Goal: Information Seeking & Learning: Learn about a topic

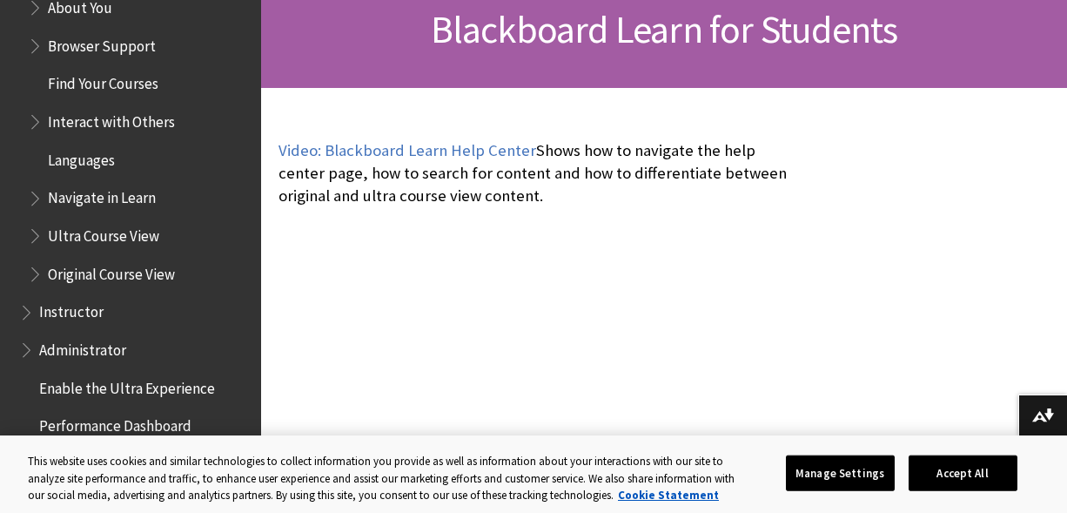
scroll to position [285, 0]
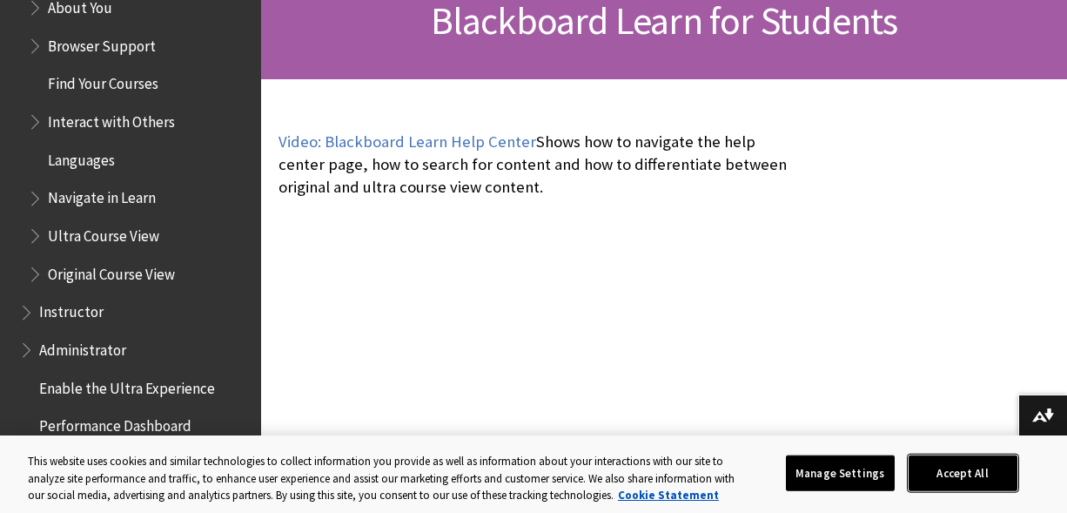
click at [949, 481] on button "Accept All" at bounding box center [963, 472] width 109 height 37
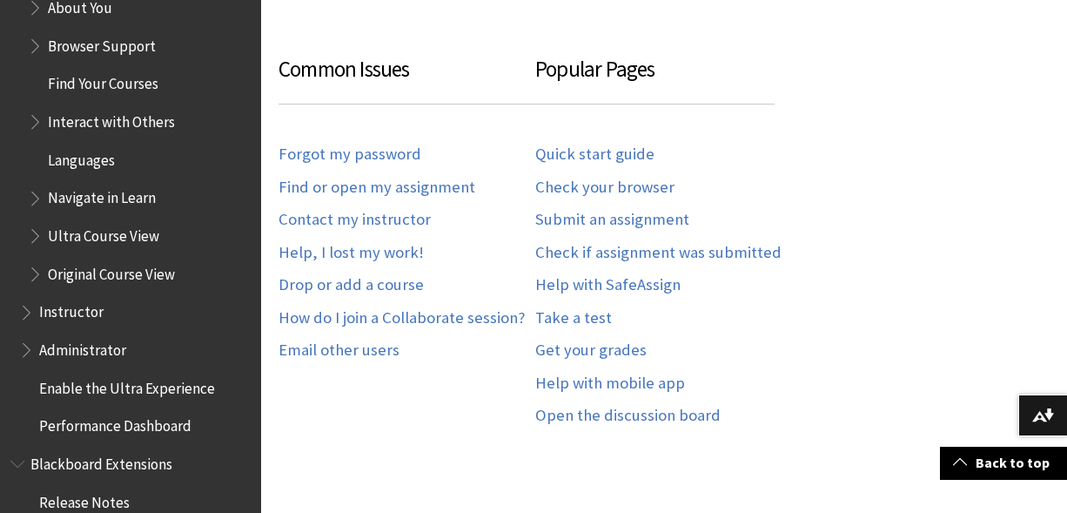
scroll to position [674, 0]
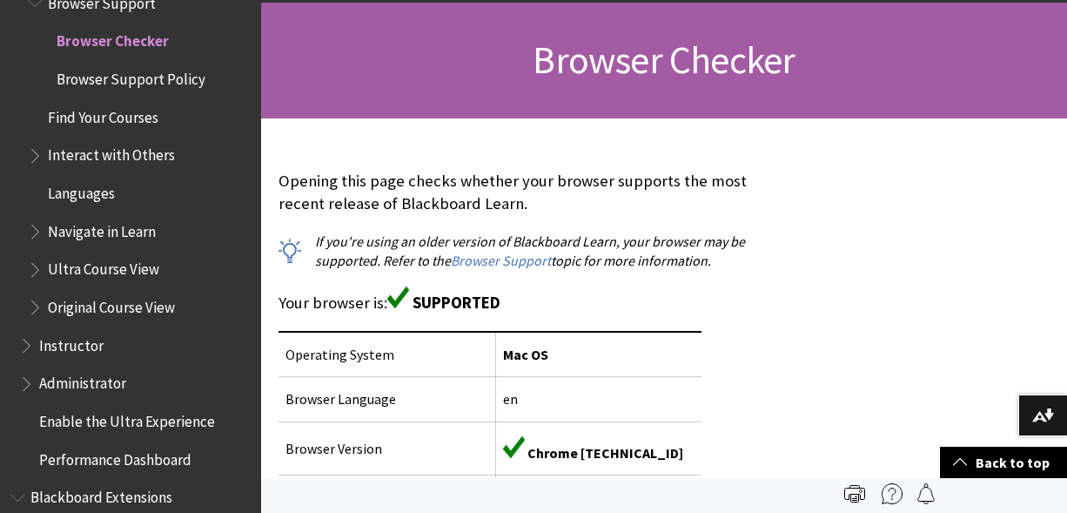
scroll to position [235, 0]
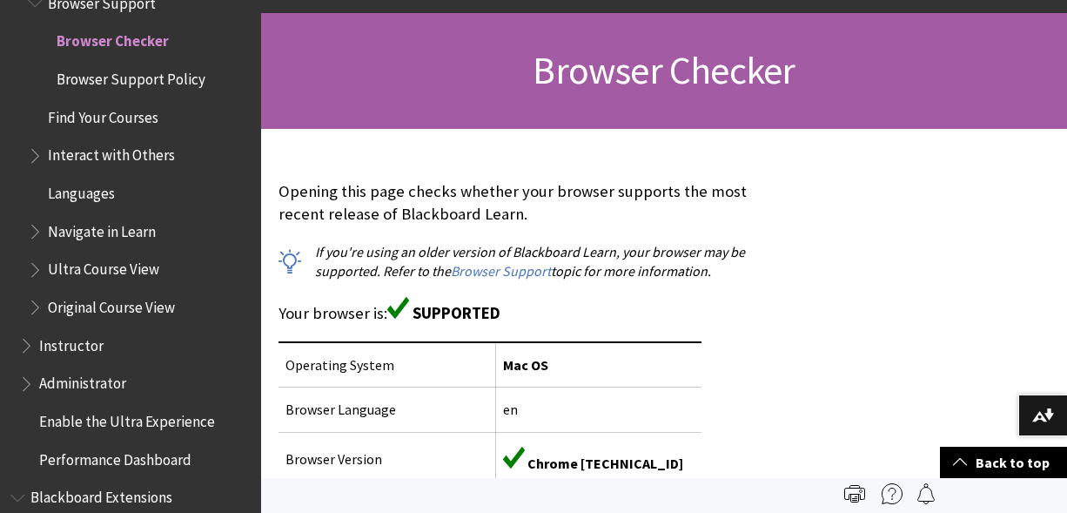
click at [152, 75] on span "Browser Support Policy" at bounding box center [131, 75] width 149 height 23
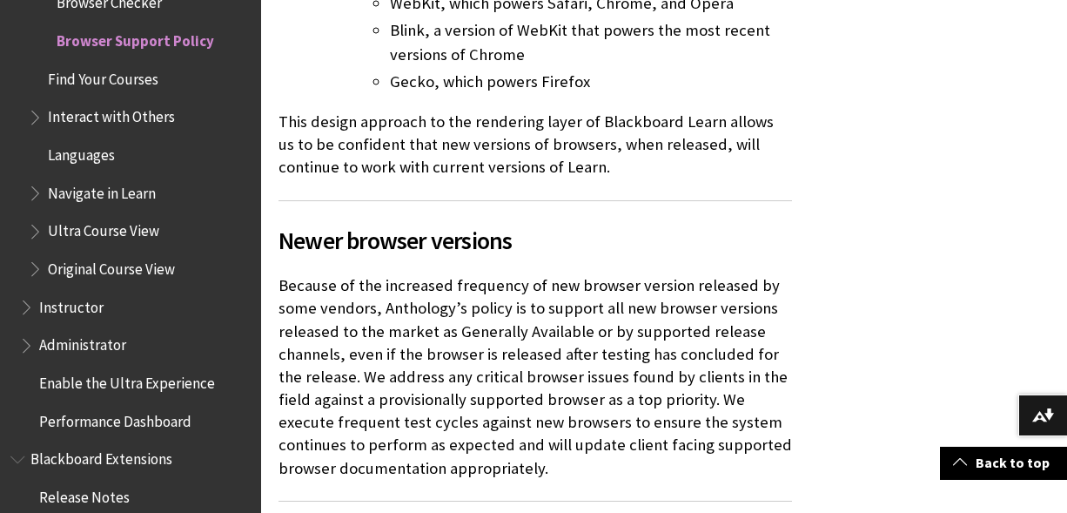
scroll to position [2101, 0]
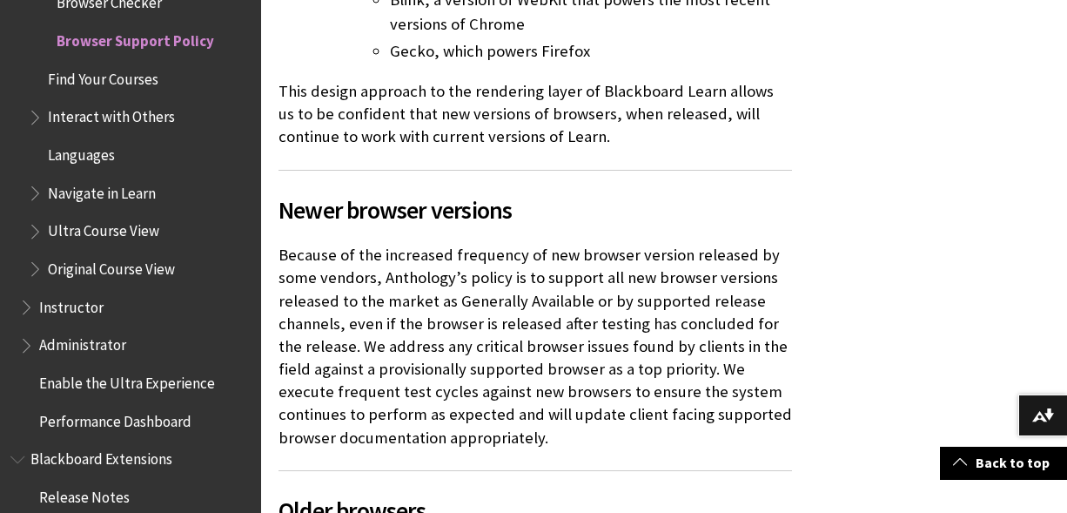
click at [81, 81] on span "Find Your Courses" at bounding box center [103, 75] width 111 height 23
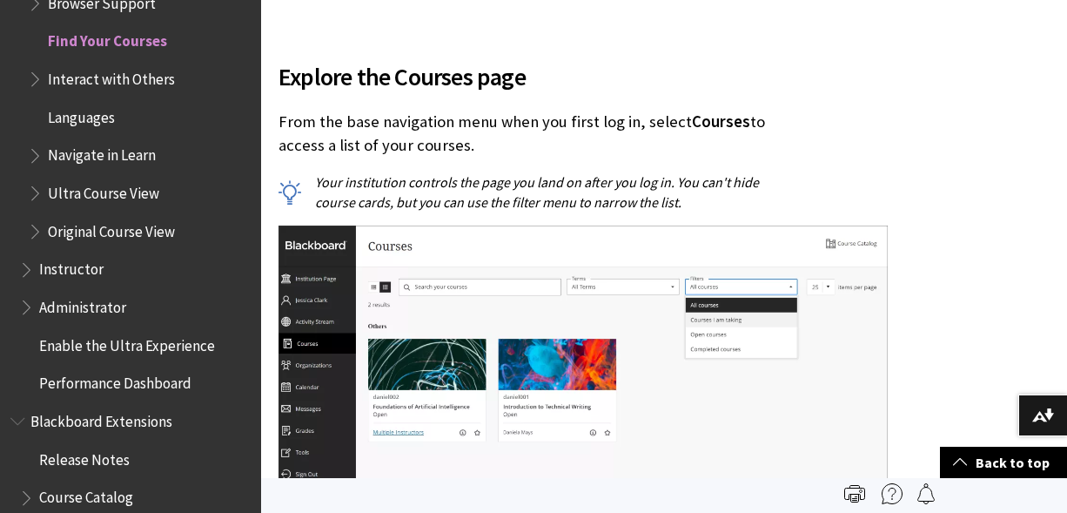
scroll to position [449, 0]
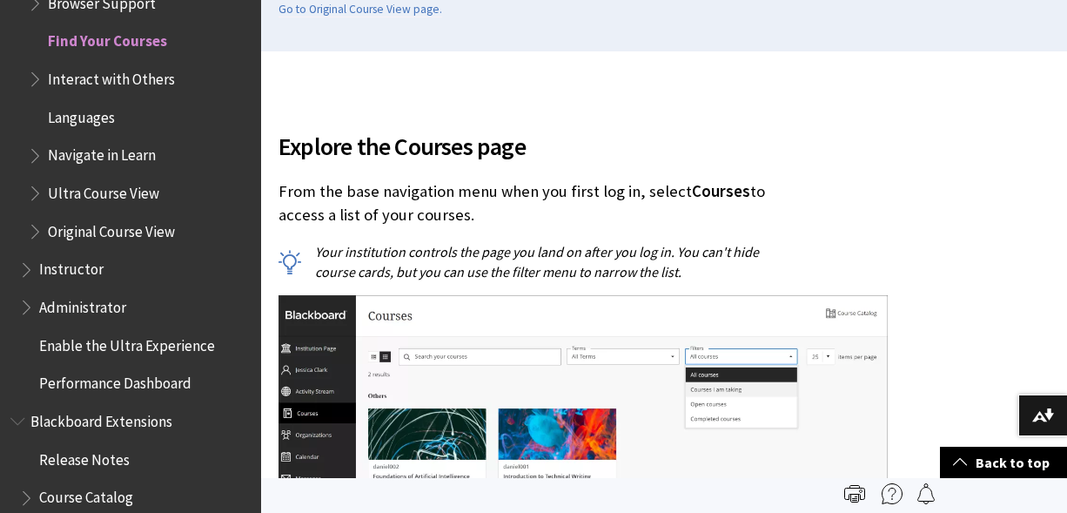
click at [93, 77] on span "Interact with Others" at bounding box center [111, 75] width 127 height 23
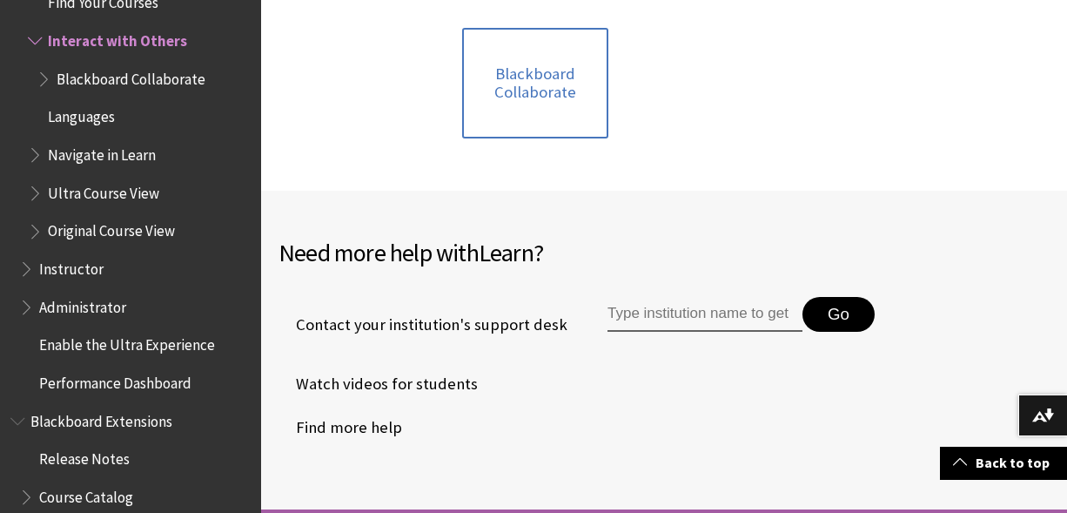
scroll to position [540, 0]
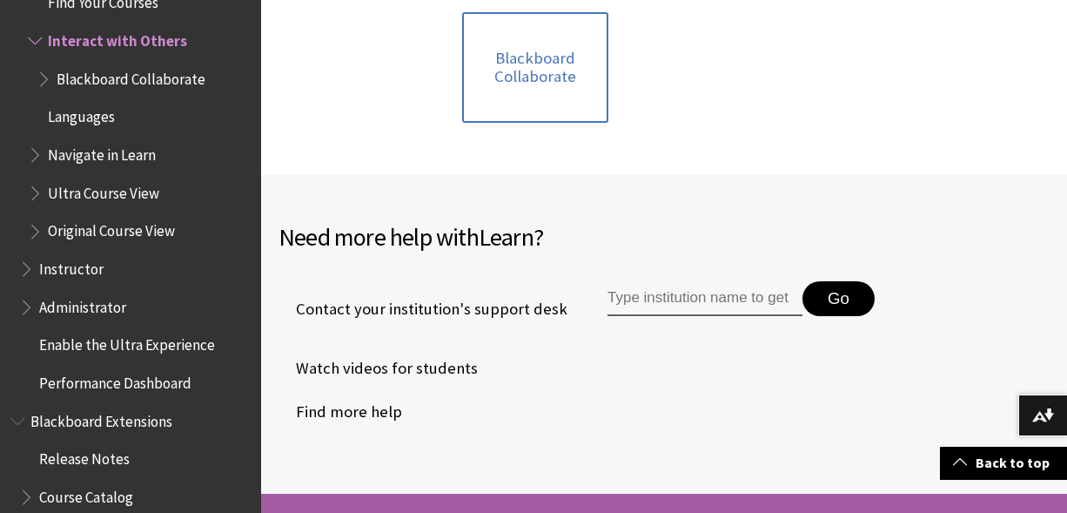
click at [153, 80] on span "Blackboard Collaborate" at bounding box center [131, 75] width 149 height 23
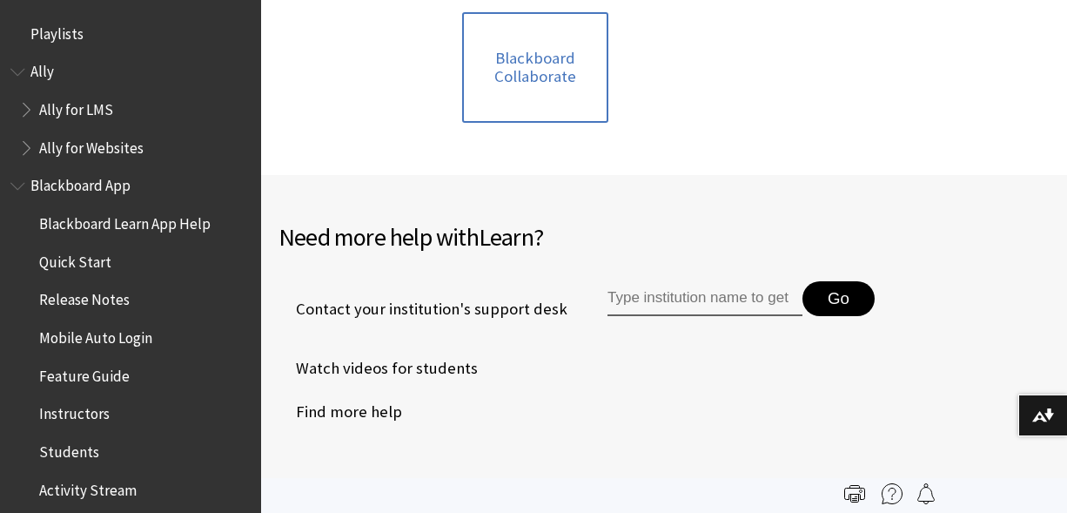
scroll to position [1904, 0]
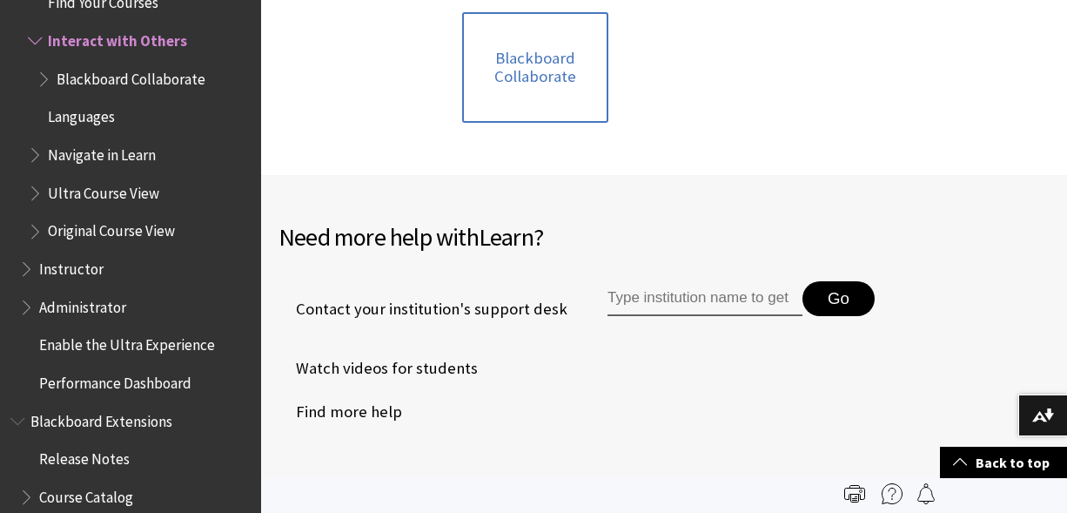
click at [74, 86] on span "Blackboard Collaborate" at bounding box center [131, 75] width 149 height 23
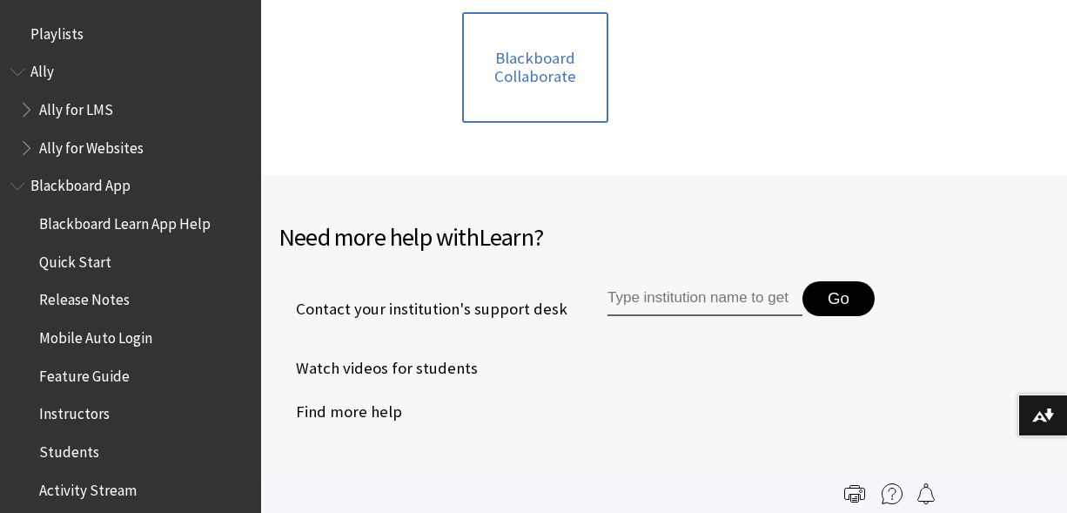
scroll to position [1904, 0]
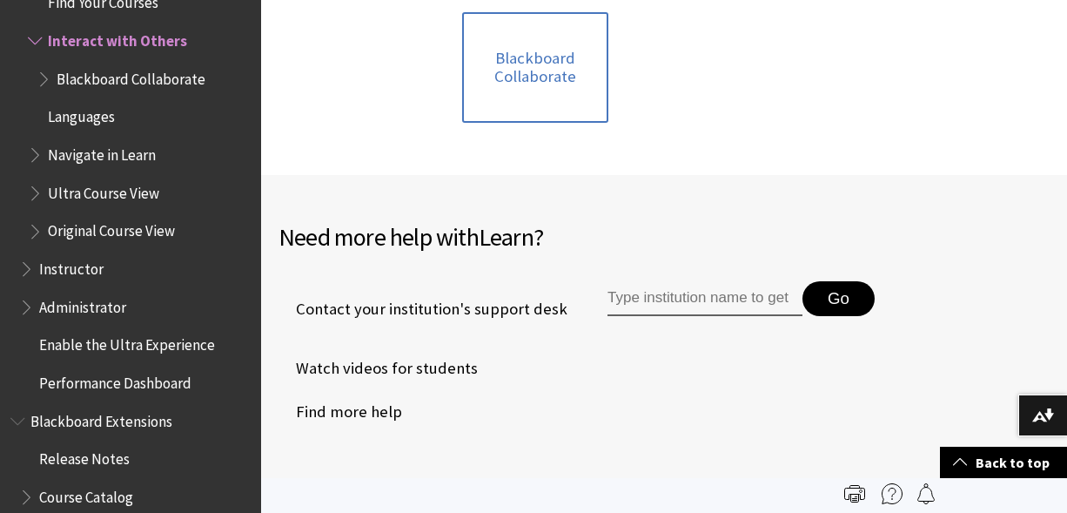
click at [82, 165] on span "Navigate in Learn" at bounding box center [139, 155] width 223 height 30
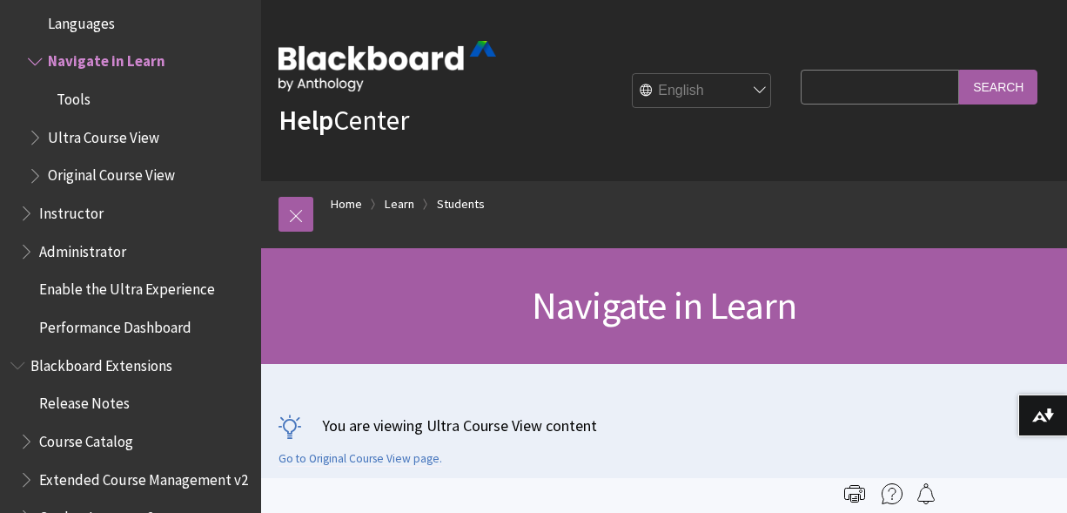
scroll to position [1941, 0]
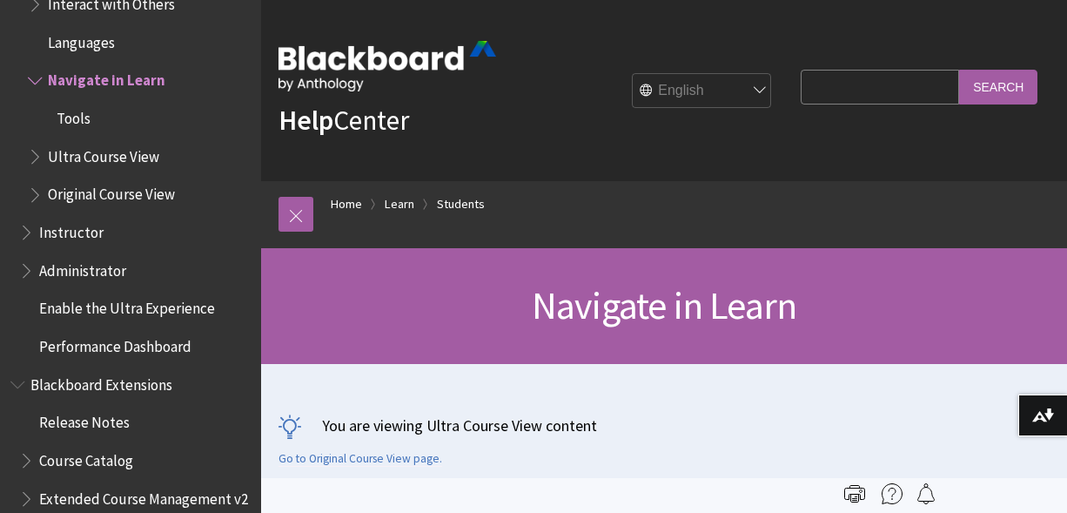
click at [77, 117] on span "Tools" at bounding box center [74, 115] width 34 height 23
click at [77, 117] on span "Tools" at bounding box center [75, 115] width 37 height 23
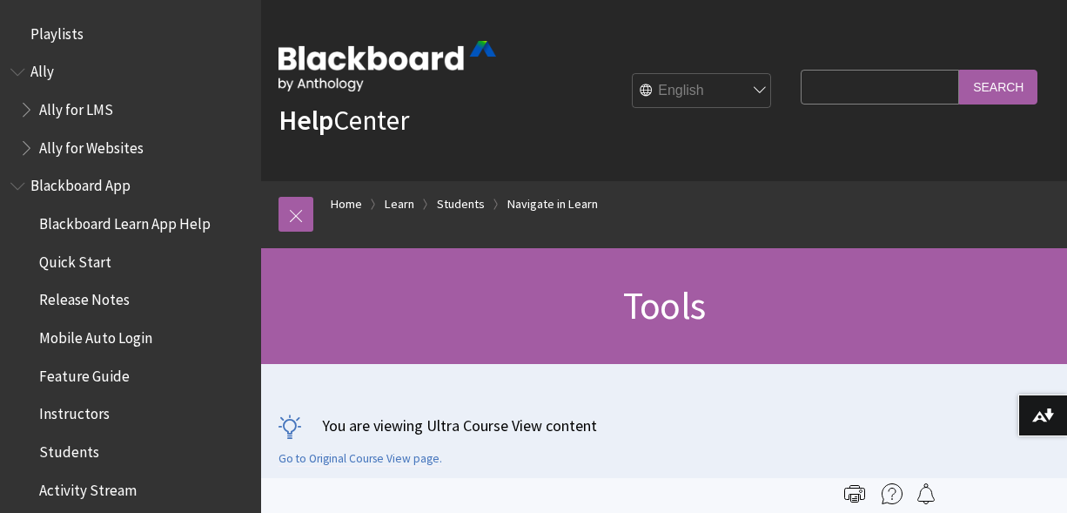
scroll to position [2018, 0]
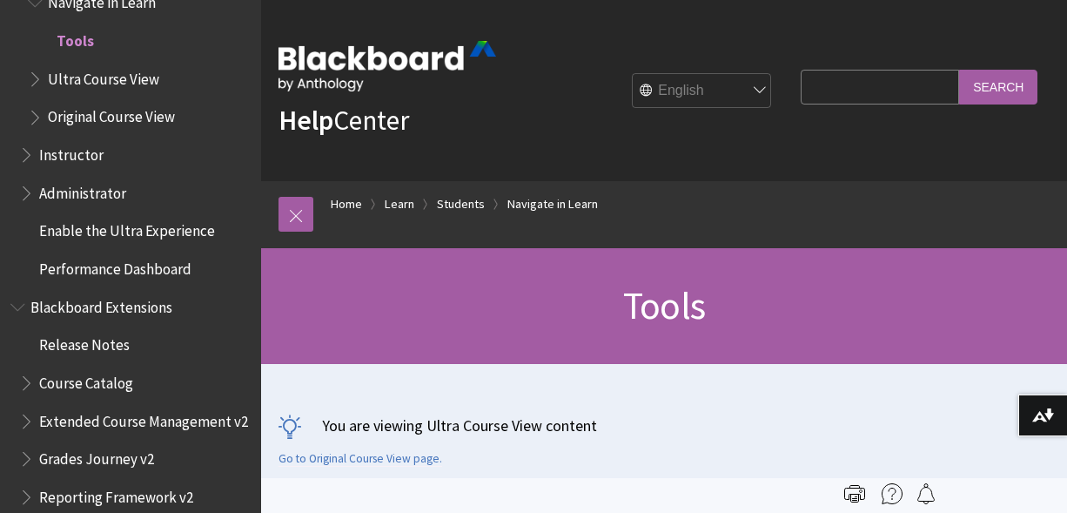
click at [91, 81] on span "Ultra Course View" at bounding box center [103, 75] width 111 height 23
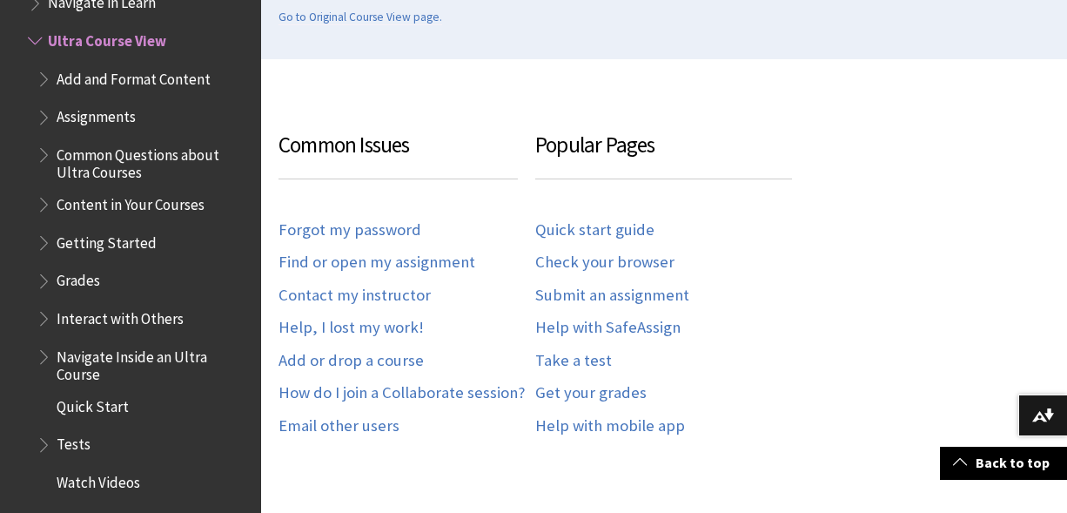
scroll to position [489, 0]
click at [170, 77] on span "Add and Format Content" at bounding box center [134, 75] width 154 height 23
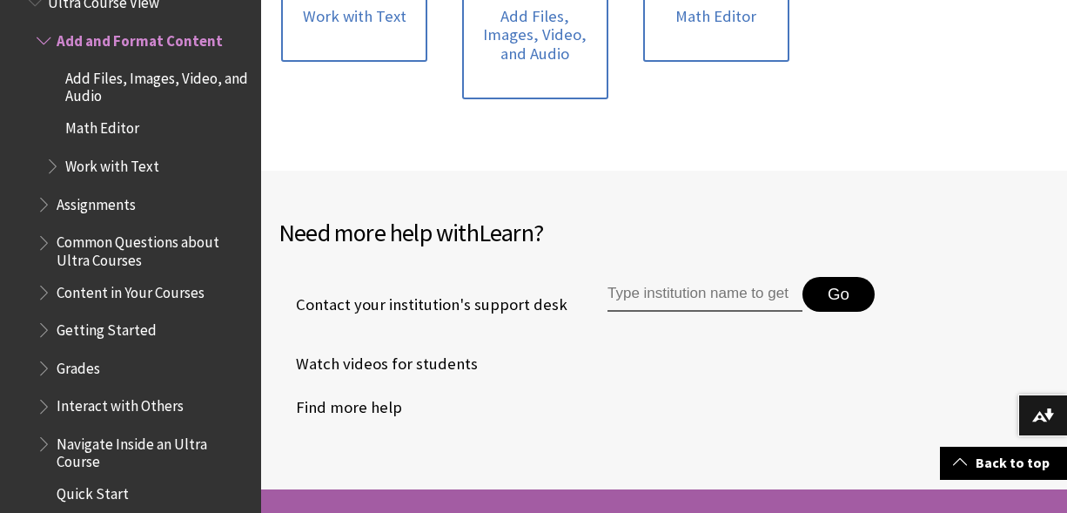
scroll to position [586, 0]
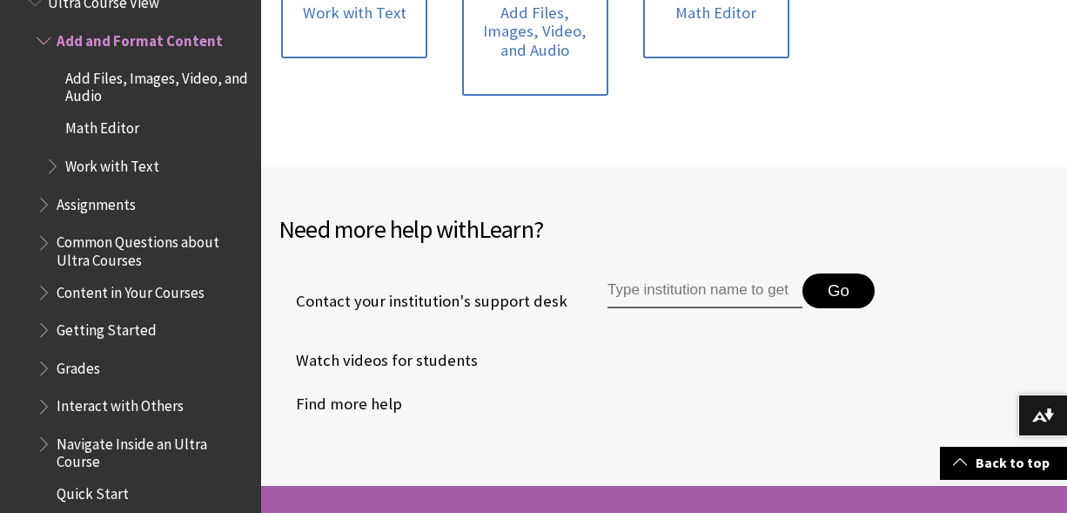
click at [92, 98] on span "Add Files, Images, Video, and Audio" at bounding box center [157, 84] width 184 height 41
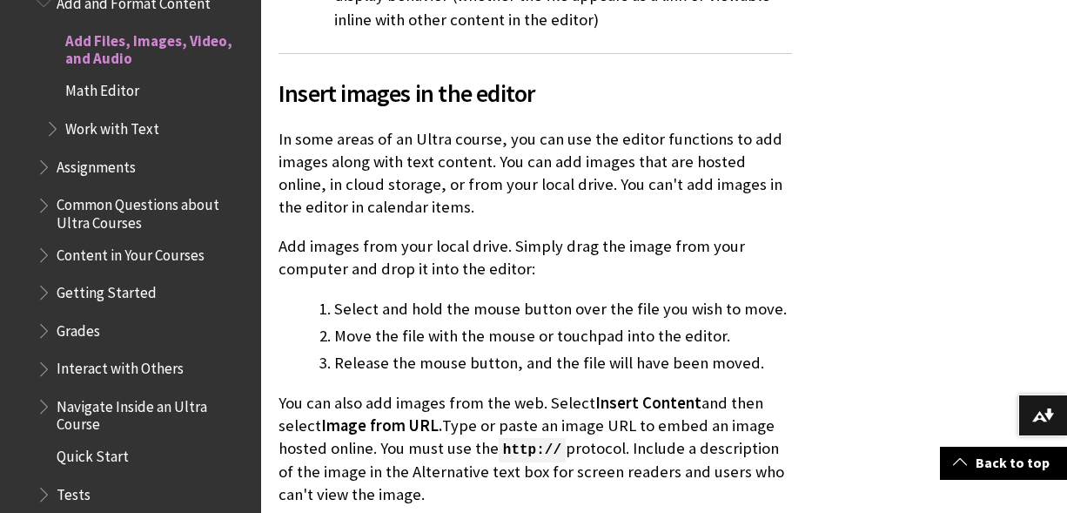
scroll to position [1819, 0]
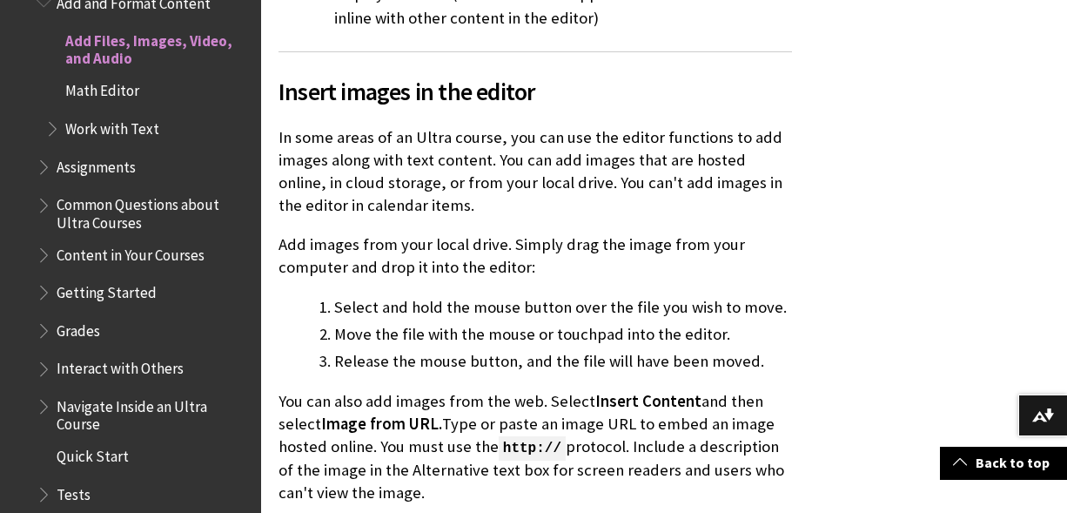
click at [104, 86] on span "Math Editor" at bounding box center [102, 88] width 74 height 23
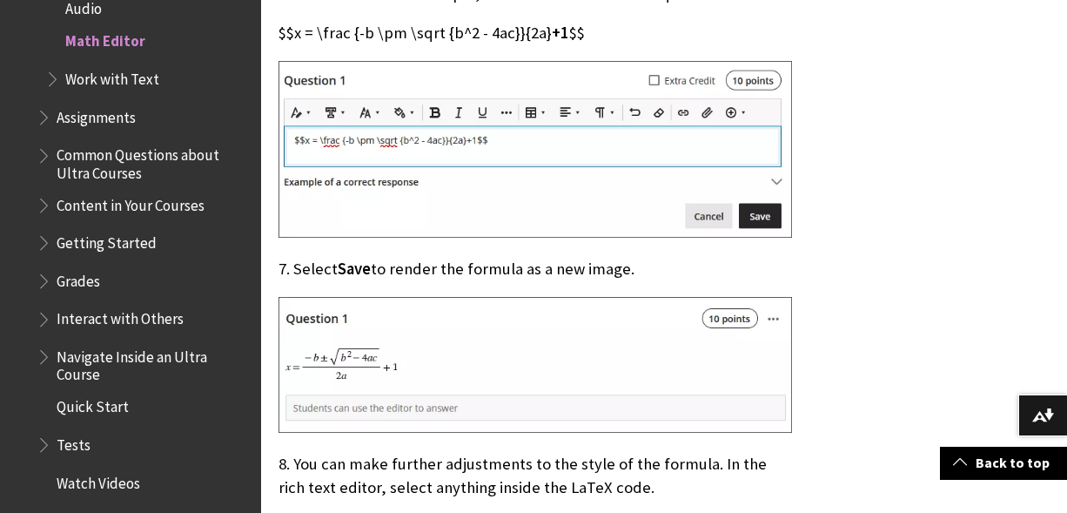
scroll to position [4521, 0]
click at [114, 78] on span "Work with Text" at bounding box center [112, 75] width 94 height 23
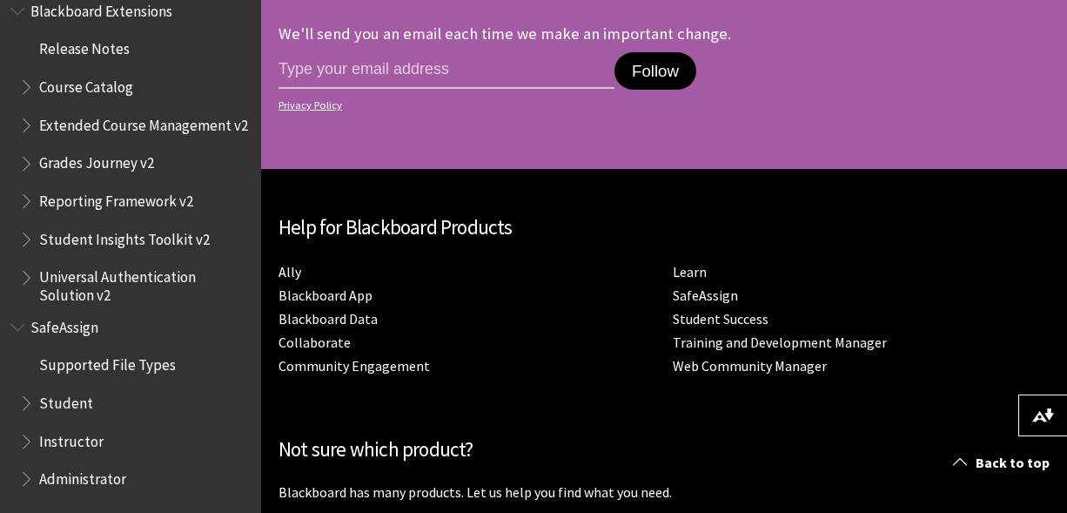
scroll to position [5642, 0]
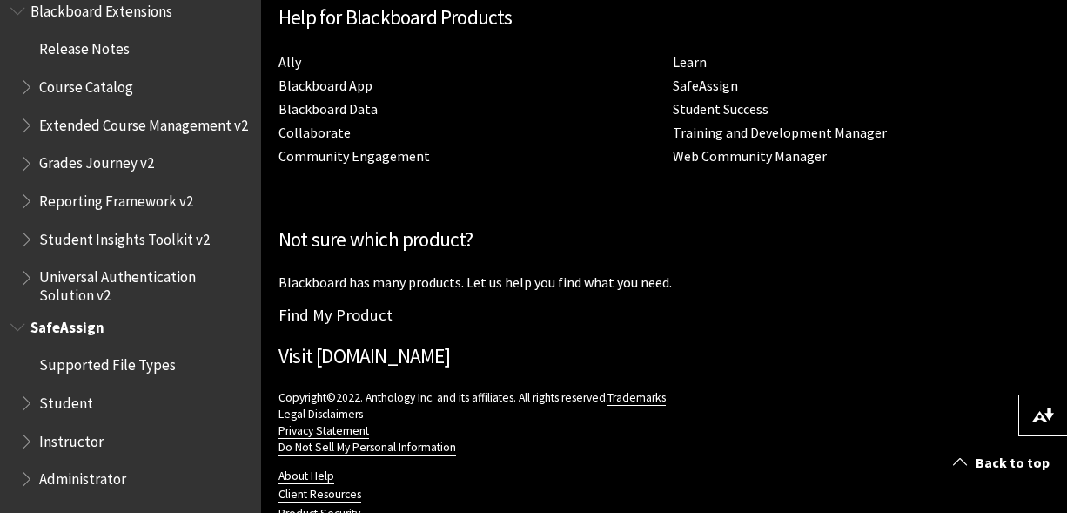
click at [57, 329] on span "SafeAssign" at bounding box center [67, 323] width 74 height 23
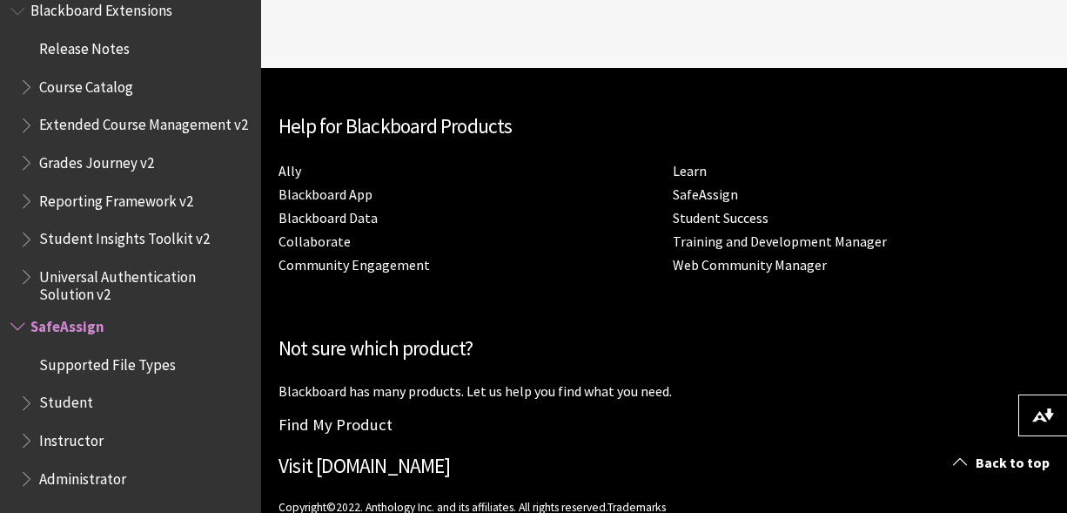
scroll to position [1070, 0]
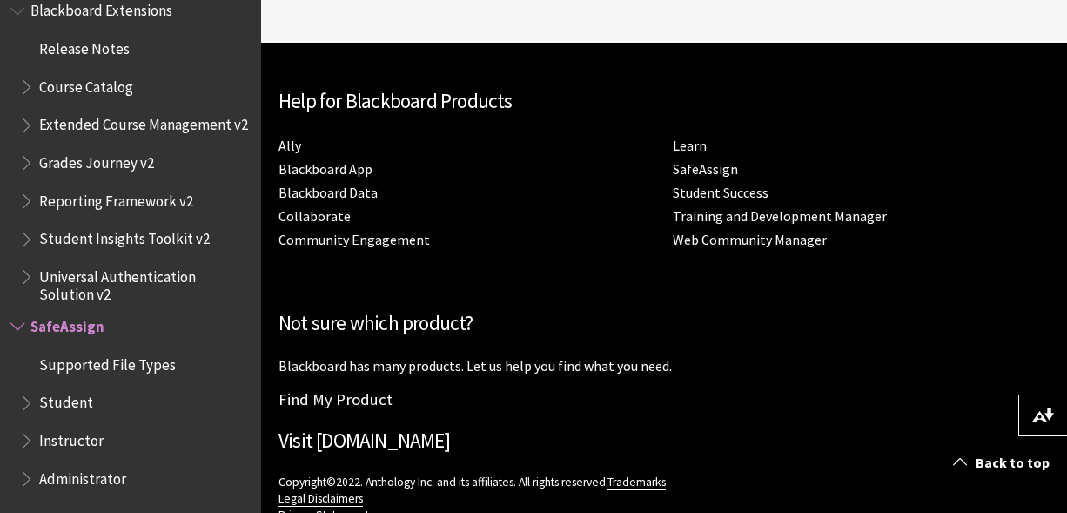
click at [110, 372] on span "Supported File Types" at bounding box center [107, 361] width 137 height 23
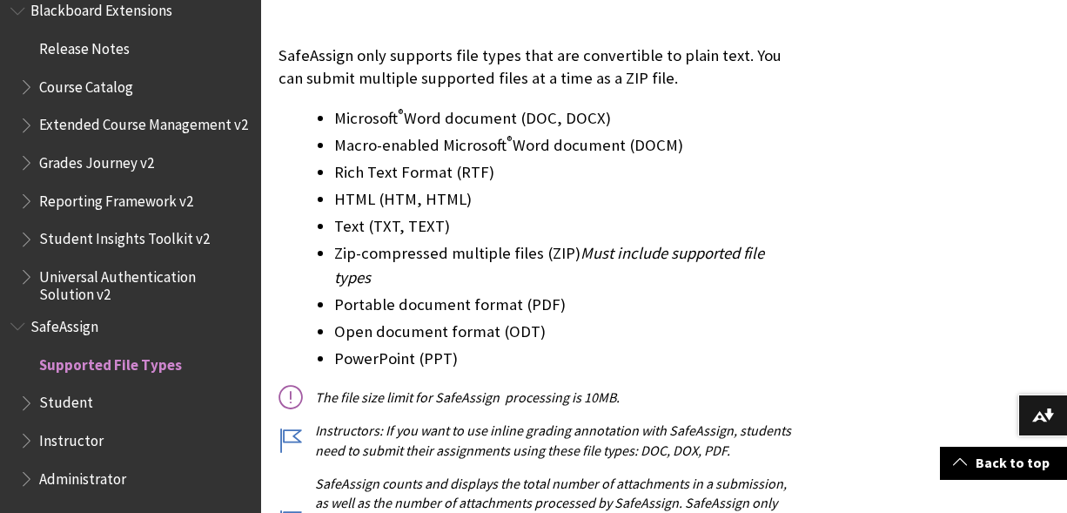
scroll to position [372, 0]
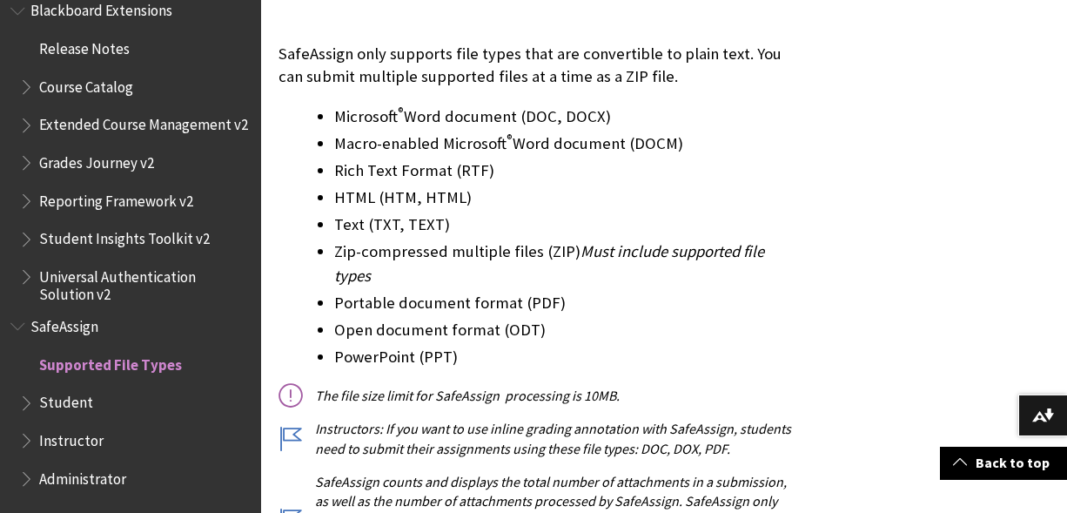
click at [80, 394] on span "Student" at bounding box center [66, 399] width 54 height 23
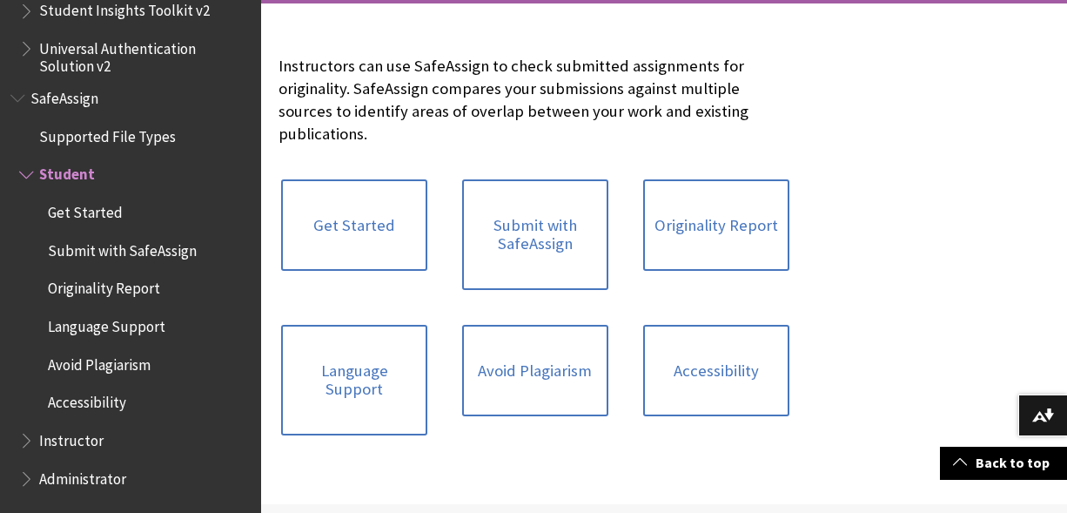
scroll to position [369, 0]
